Goal: Task Accomplishment & Management: Use online tool/utility

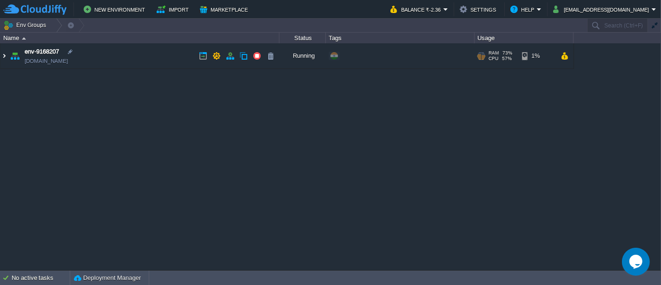
click at [5, 58] on img at bounding box center [3, 55] width 7 height 25
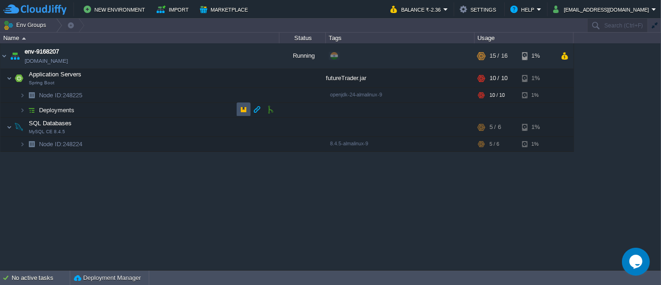
click at [246, 113] on button "button" at bounding box center [244, 109] width 8 height 8
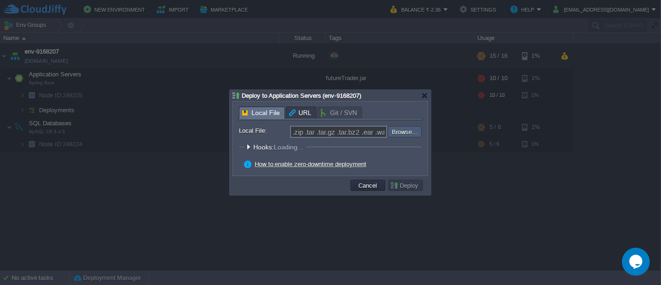
click at [401, 136] on input "file" at bounding box center [363, 131] width 118 height 11
type input "C:\fakepath\futureTrader.jar"
type input "futureTrader.jar"
click at [405, 186] on button "Deploy" at bounding box center [405, 185] width 31 height 8
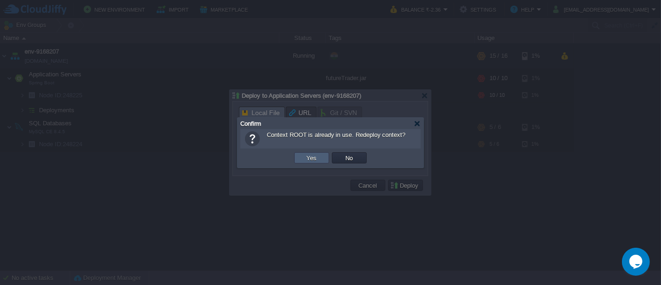
click at [316, 160] on button "Yes" at bounding box center [312, 157] width 16 height 8
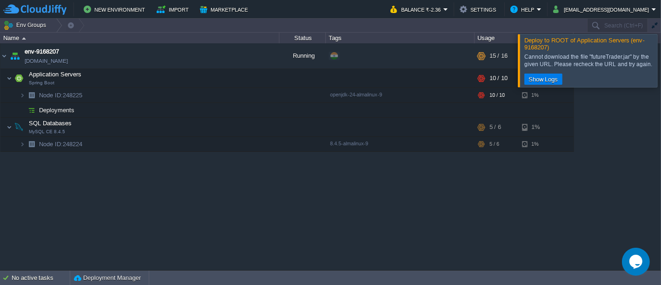
click at [661, 66] on div at bounding box center [673, 60] width 0 height 53
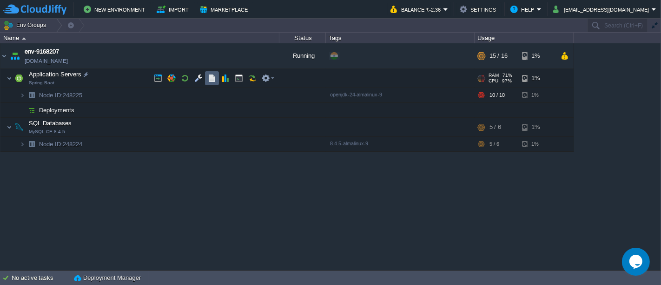
click at [207, 80] on td at bounding box center [212, 78] width 14 height 14
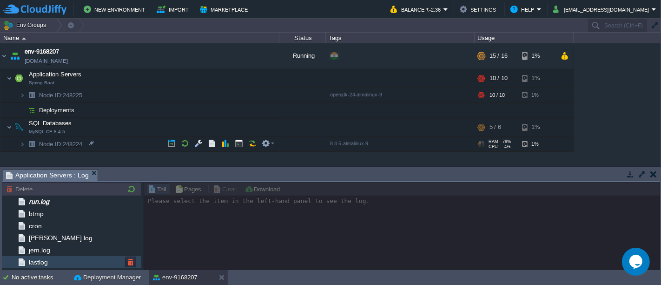
scroll to position [52, 0]
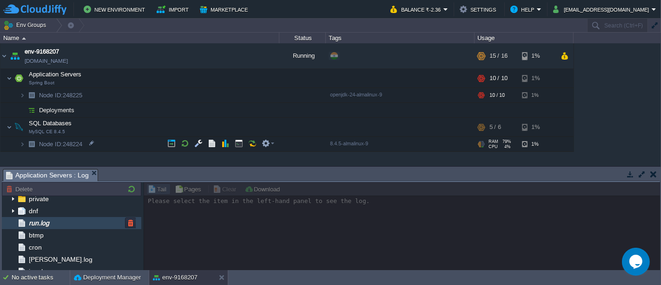
click at [47, 226] on span "run.log" at bounding box center [39, 223] width 24 height 8
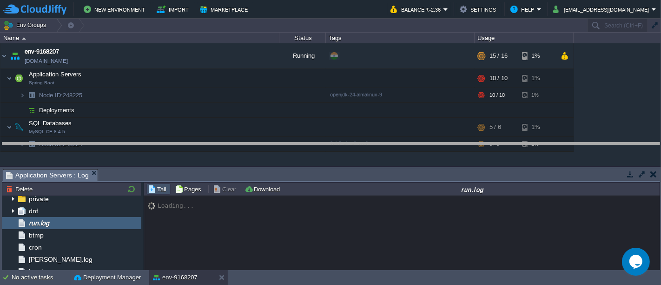
drag, startPoint x: 305, startPoint y: 176, endPoint x: 305, endPoint y: 161, distance: 15.4
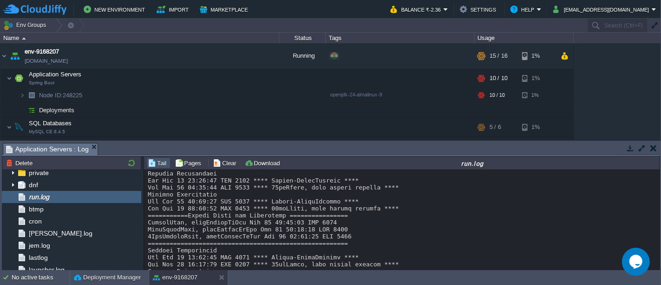
scroll to position [7369, 0]
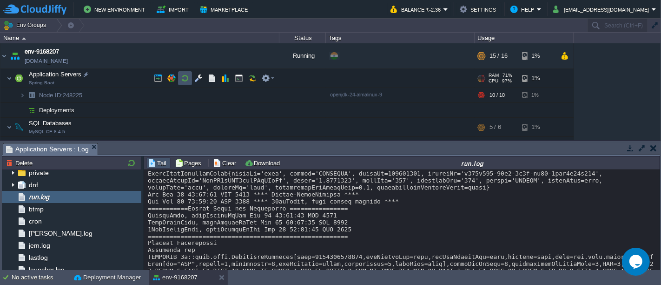
click at [186, 81] on button "button" at bounding box center [185, 78] width 8 height 8
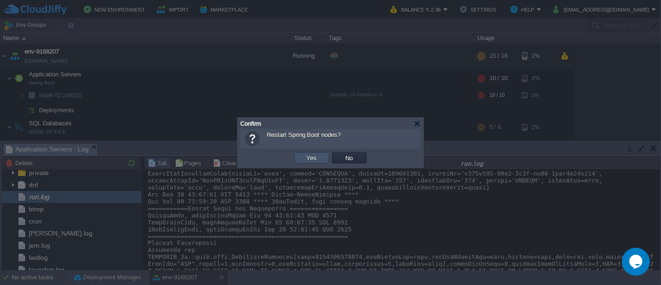
click at [311, 159] on button "Yes" at bounding box center [312, 157] width 16 height 8
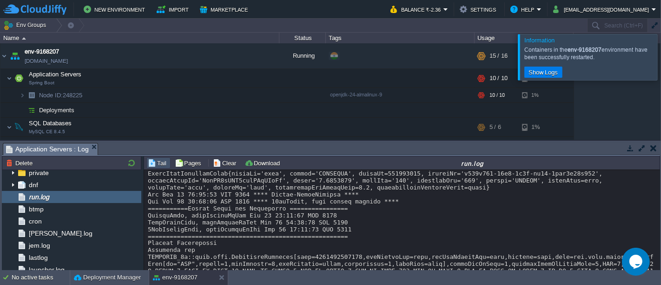
click at [661, 66] on div at bounding box center [673, 57] width 0 height 46
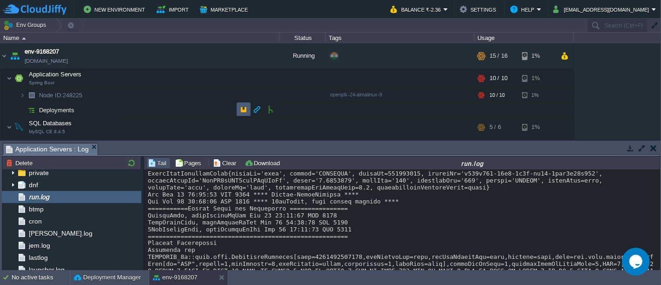
click at [245, 109] on button "button" at bounding box center [244, 109] width 8 height 8
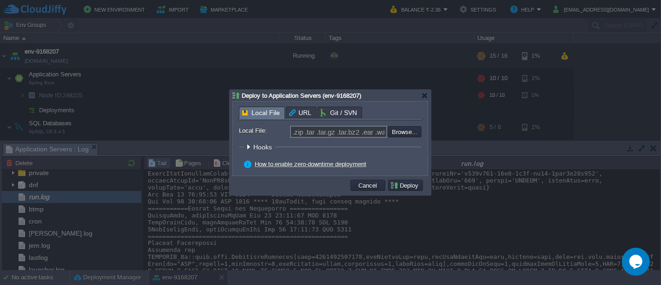
click at [417, 134] on input "file" at bounding box center [363, 131] width 118 height 11
type input "C:\fakepath\futureTrader.jar"
type input "futureTrader.jar"
click at [408, 187] on button "Deploy" at bounding box center [405, 185] width 31 height 8
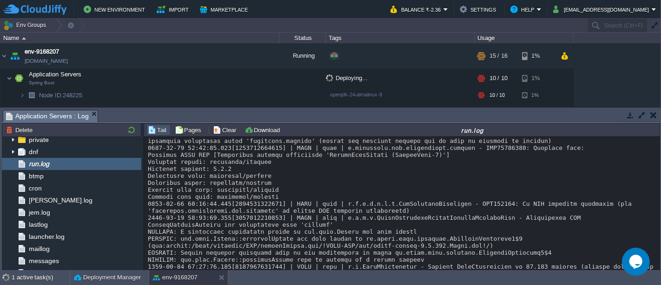
scroll to position [8851, 0]
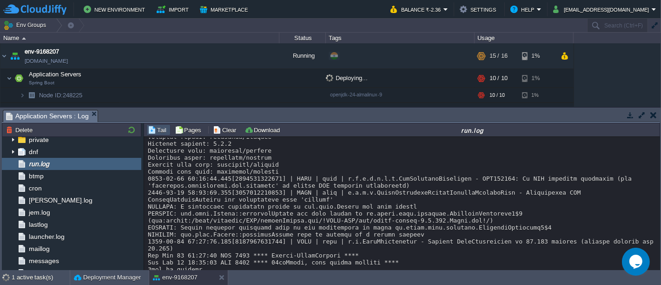
click at [655, 116] on button "button" at bounding box center [654, 115] width 7 height 8
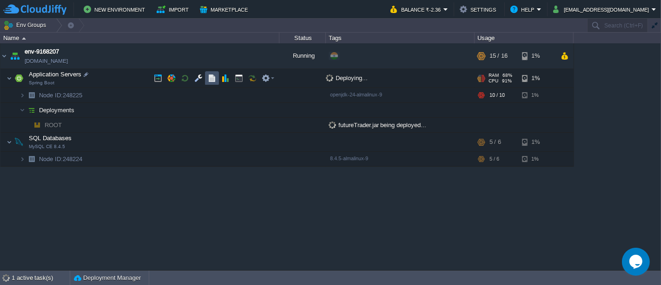
click at [211, 81] on button "button" at bounding box center [212, 78] width 8 height 8
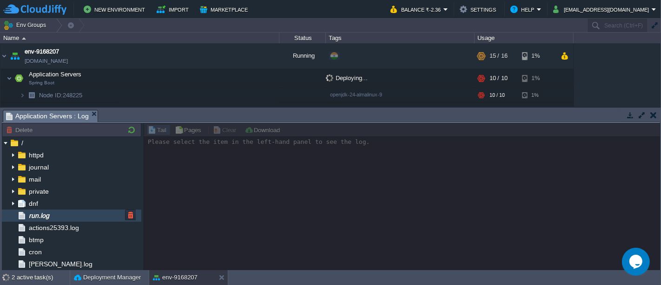
click at [51, 213] on span "run.log" at bounding box center [39, 215] width 24 height 8
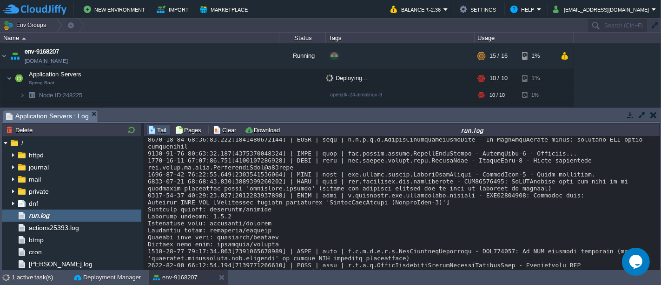
scroll to position [7129, 0]
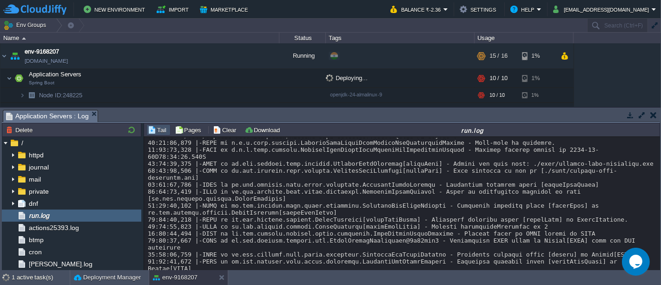
click at [654, 118] on button "button" at bounding box center [654, 115] width 7 height 8
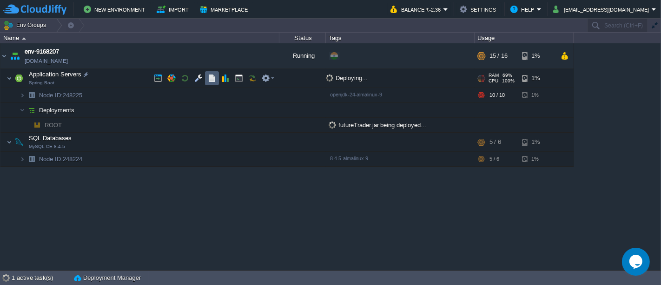
click at [211, 75] on button "button" at bounding box center [212, 78] width 8 height 8
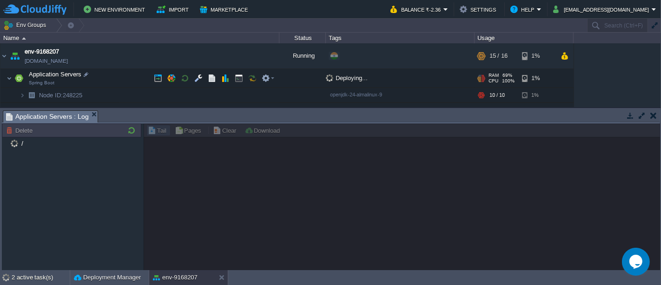
click at [186, 79] on button "button" at bounding box center [185, 78] width 8 height 8
click at [657, 117] on td at bounding box center [654, 115] width 12 height 11
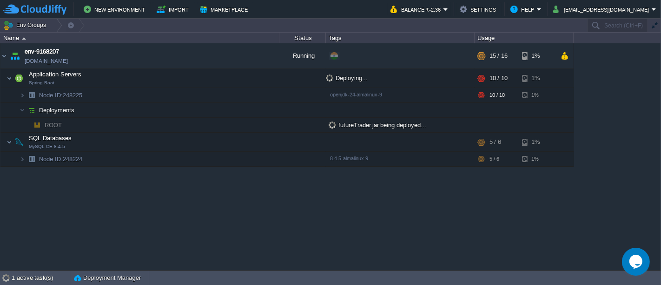
click at [286, 204] on div "env-9168207 [DOMAIN_NAME] Running + Add to Env Group RAM 73% CPU 62% 15 / 16 1%…" at bounding box center [330, 156] width 661 height 226
click at [214, 55] on button "button" at bounding box center [217, 56] width 8 height 8
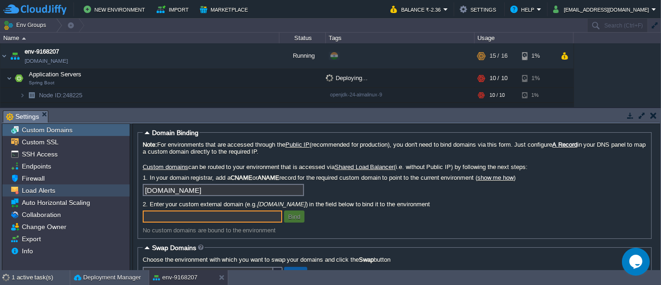
click at [49, 192] on span "Load Alerts" at bounding box center [38, 190] width 37 height 8
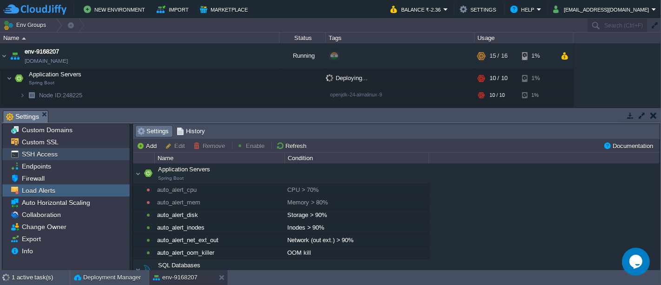
click at [49, 156] on span "SSH Access" at bounding box center [39, 154] width 39 height 8
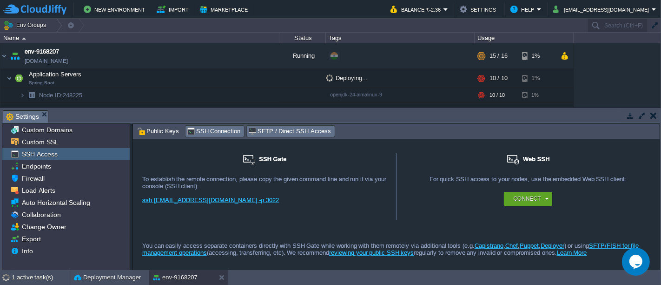
click at [262, 128] on span "SFTP / Direct SSH Access" at bounding box center [289, 131] width 82 height 10
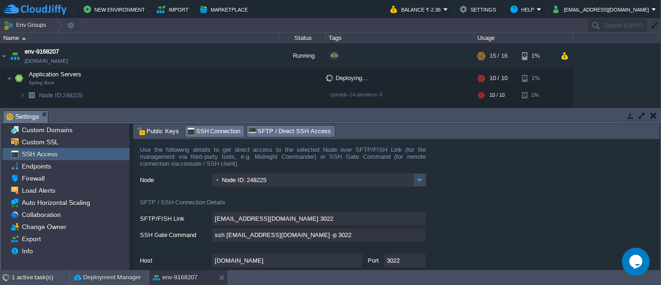
click at [210, 133] on span "SSH Connection" at bounding box center [214, 131] width 54 height 10
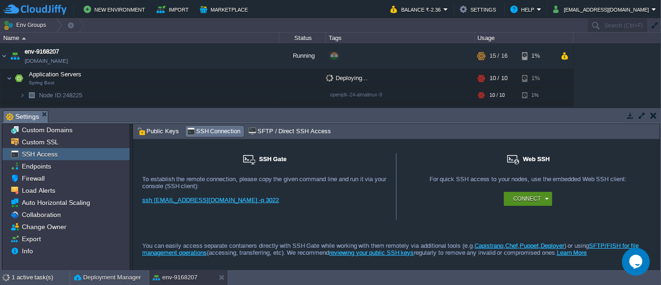
click at [536, 197] on button "Connect" at bounding box center [526, 198] width 27 height 9
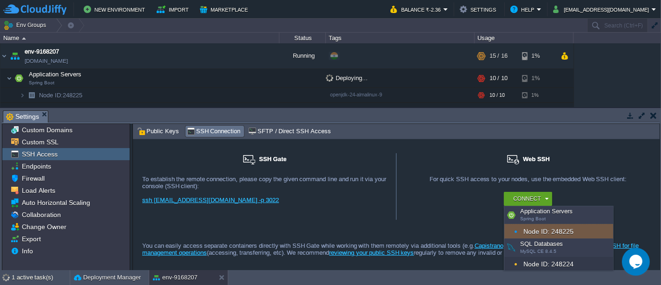
click at [542, 229] on div "Node ID: 248225" at bounding box center [559, 231] width 109 height 15
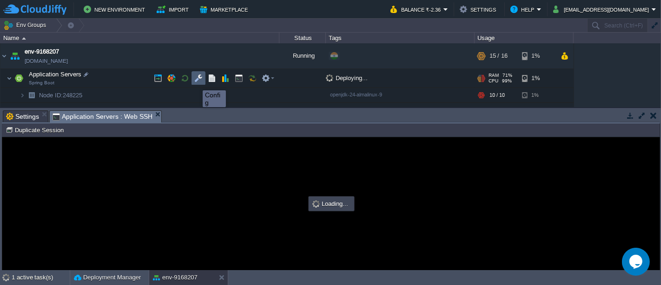
click at [197, 82] on button "button" at bounding box center [198, 78] width 8 height 8
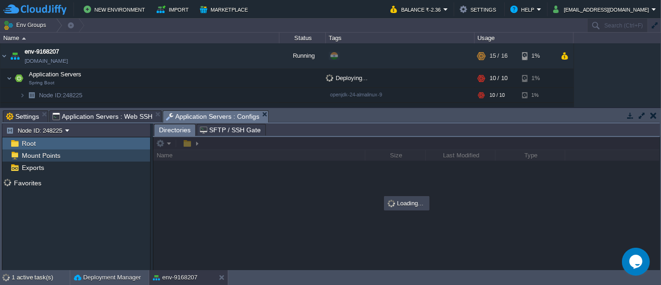
click at [51, 157] on span "Mount Points" at bounding box center [41, 155] width 42 height 8
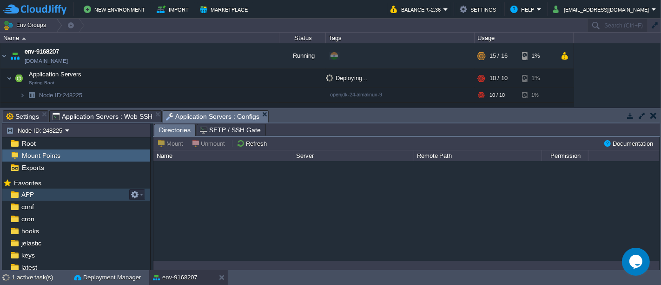
click at [56, 190] on div "APP" at bounding box center [76, 194] width 148 height 12
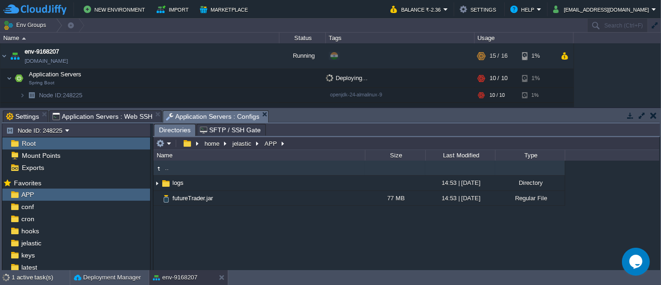
click at [653, 115] on button "button" at bounding box center [654, 115] width 7 height 8
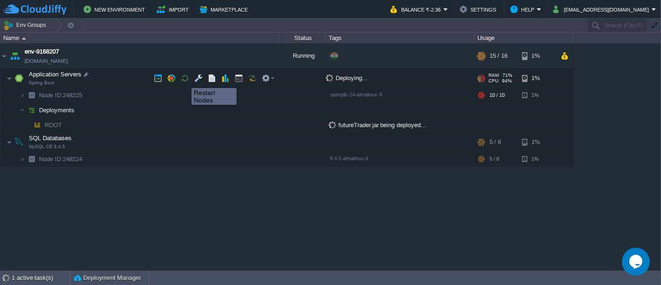
click at [185, 80] on button "button" at bounding box center [185, 78] width 8 height 8
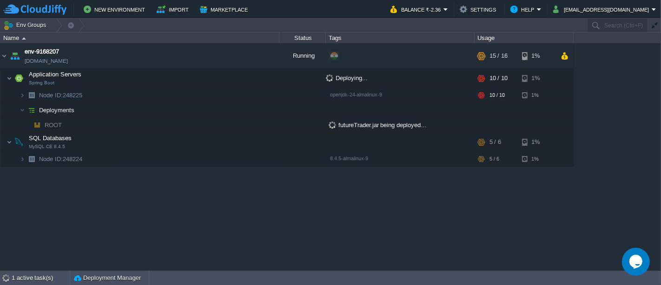
click at [340, 205] on div "env-9168207 [DOMAIN_NAME] Running + Add to Env Group RAM 72% CPU 61% 15 / 16 1%…" at bounding box center [330, 156] width 661 height 226
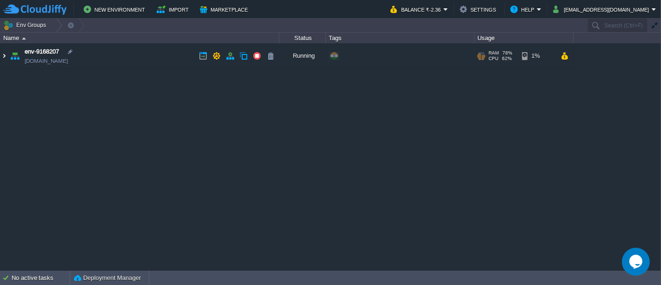
click at [2, 56] on img at bounding box center [3, 55] width 7 height 25
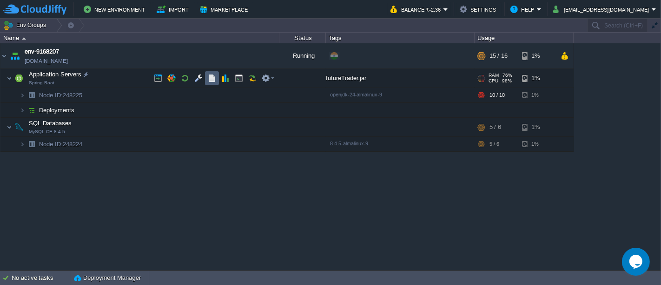
click at [206, 79] on td at bounding box center [212, 78] width 14 height 14
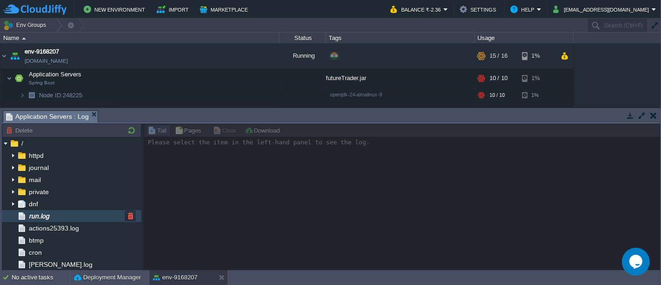
click at [50, 216] on span "run.log" at bounding box center [39, 216] width 24 height 8
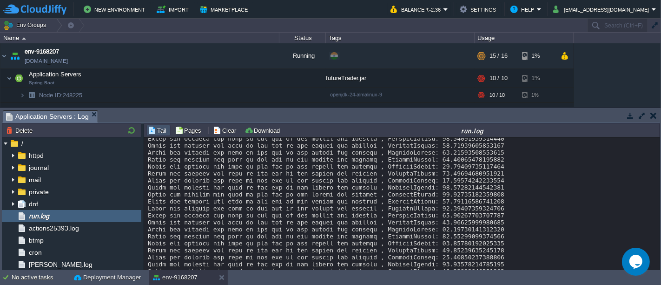
scroll to position [7667, 0]
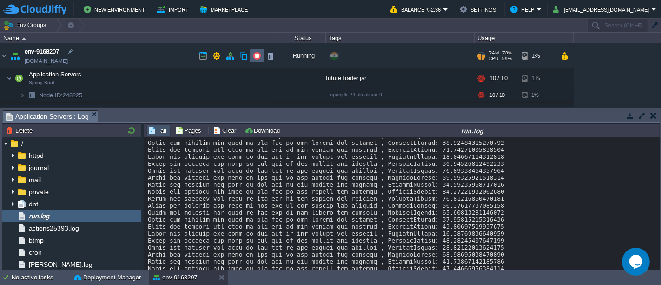
click at [258, 55] on button "button" at bounding box center [257, 56] width 8 height 8
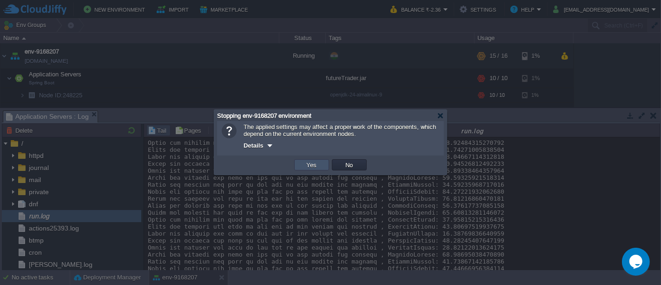
click at [310, 165] on button "Yes" at bounding box center [312, 164] width 16 height 8
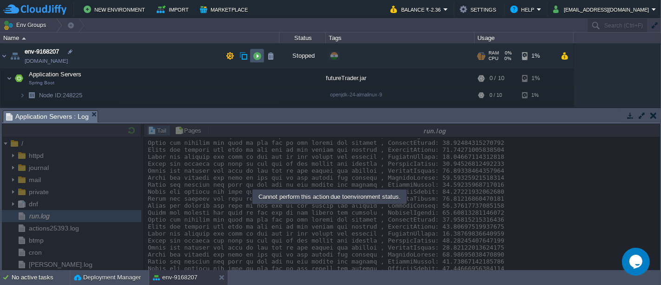
click at [255, 55] on button "button" at bounding box center [257, 56] width 8 height 8
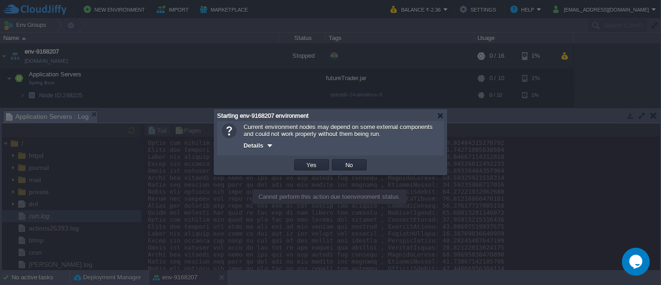
click at [307, 160] on td "Yes" at bounding box center [312, 165] width 38 height 14
click at [308, 168] on button "Yes" at bounding box center [312, 164] width 16 height 8
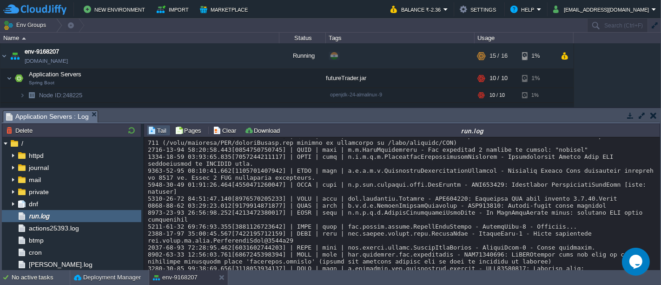
scroll to position [10044, 0]
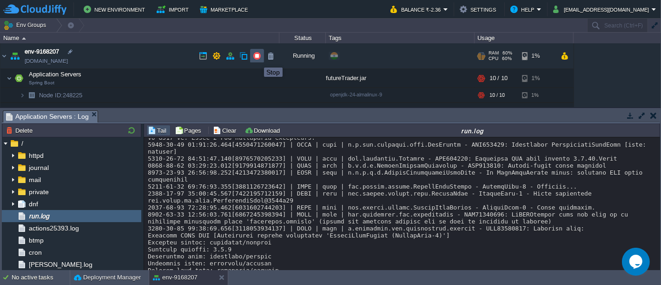
click at [257, 59] on button "button" at bounding box center [257, 56] width 8 height 8
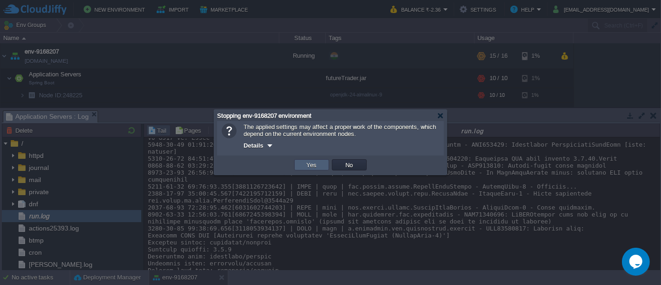
click at [312, 166] on button "Yes" at bounding box center [312, 164] width 16 height 8
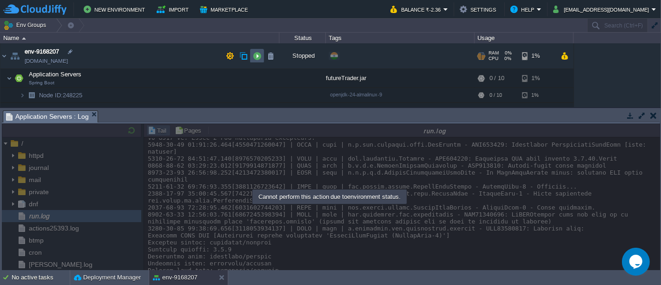
click at [255, 59] on button "button" at bounding box center [257, 56] width 8 height 8
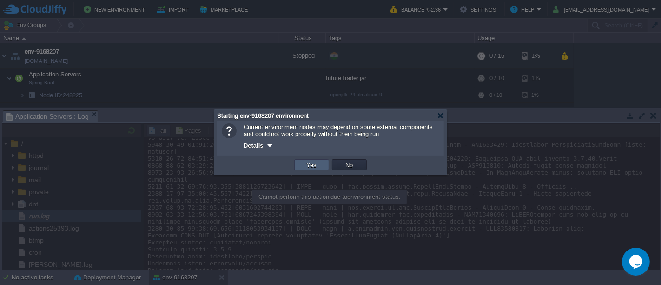
click at [316, 167] on button "Yes" at bounding box center [312, 164] width 16 height 8
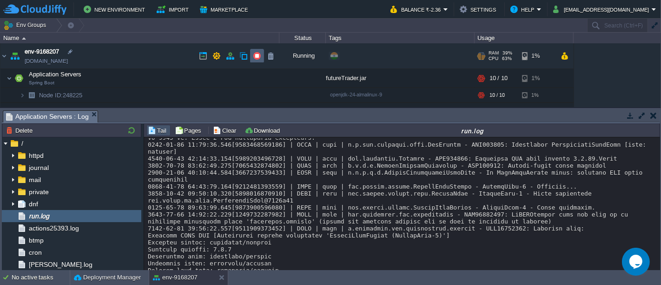
click at [255, 57] on button "button" at bounding box center [257, 56] width 8 height 8
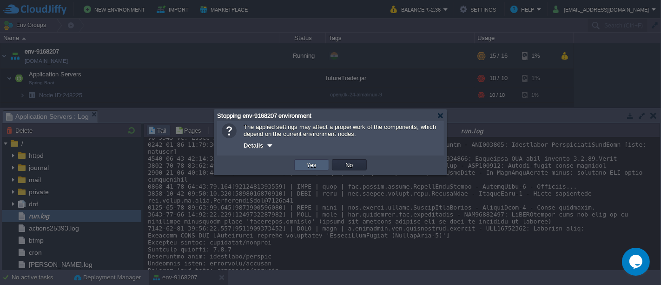
click at [308, 169] on button "Yes" at bounding box center [312, 164] width 16 height 8
